Goal: Browse casually

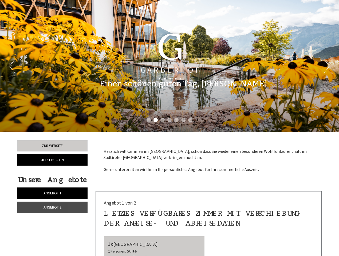
click at [169, 128] on div "Previous Next 1 2 3 4 5 6 7" at bounding box center [169, 66] width 339 height 132
click at [12, 66] on button "Previous" at bounding box center [12, 65] width 6 height 13
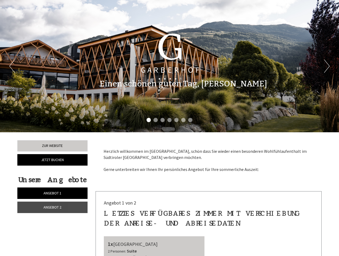
click at [327, 66] on button "Next" at bounding box center [327, 65] width 6 height 13
click at [149, 120] on li "1" at bounding box center [148, 120] width 4 height 4
click at [156, 120] on li "2" at bounding box center [155, 120] width 4 height 4
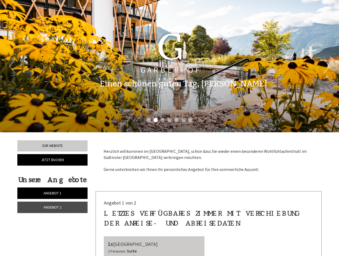
click at [162, 120] on li "3" at bounding box center [162, 120] width 4 height 4
click at [169, 120] on li "4" at bounding box center [169, 120] width 4 height 4
click at [176, 120] on li "5" at bounding box center [176, 120] width 4 height 4
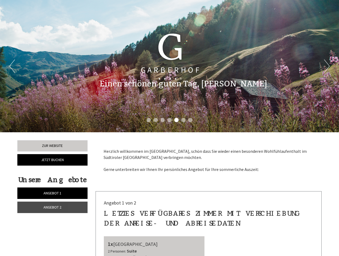
click at [183, 120] on li "6" at bounding box center [183, 120] width 4 height 4
click at [190, 120] on li "7" at bounding box center [190, 120] width 4 height 4
